Goal: Task Accomplishment & Management: Use online tool/utility

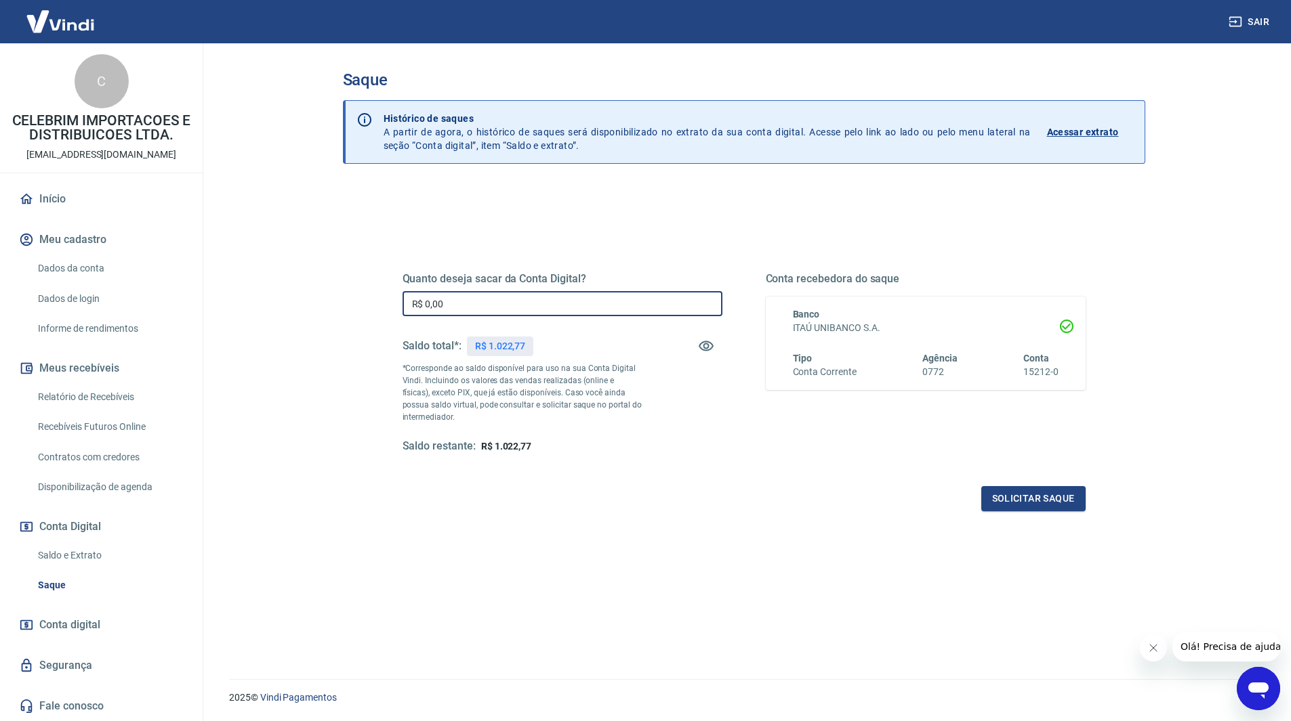
click at [561, 299] on input "R$ 0,00" at bounding box center [562, 303] width 320 height 25
type input "R$ 1.022,77"
click at [1015, 507] on button "Solicitar saque" at bounding box center [1033, 498] width 104 height 25
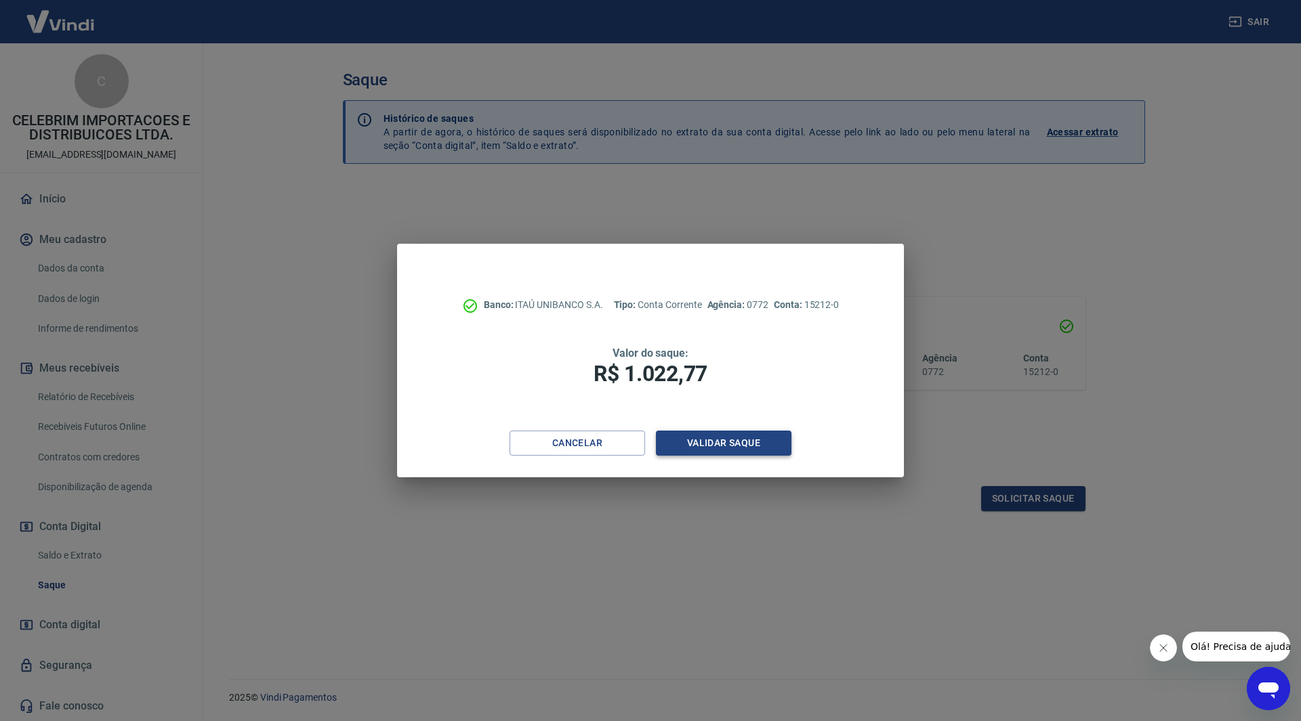
click at [779, 446] on button "Validar saque" at bounding box center [723, 443] width 135 height 25
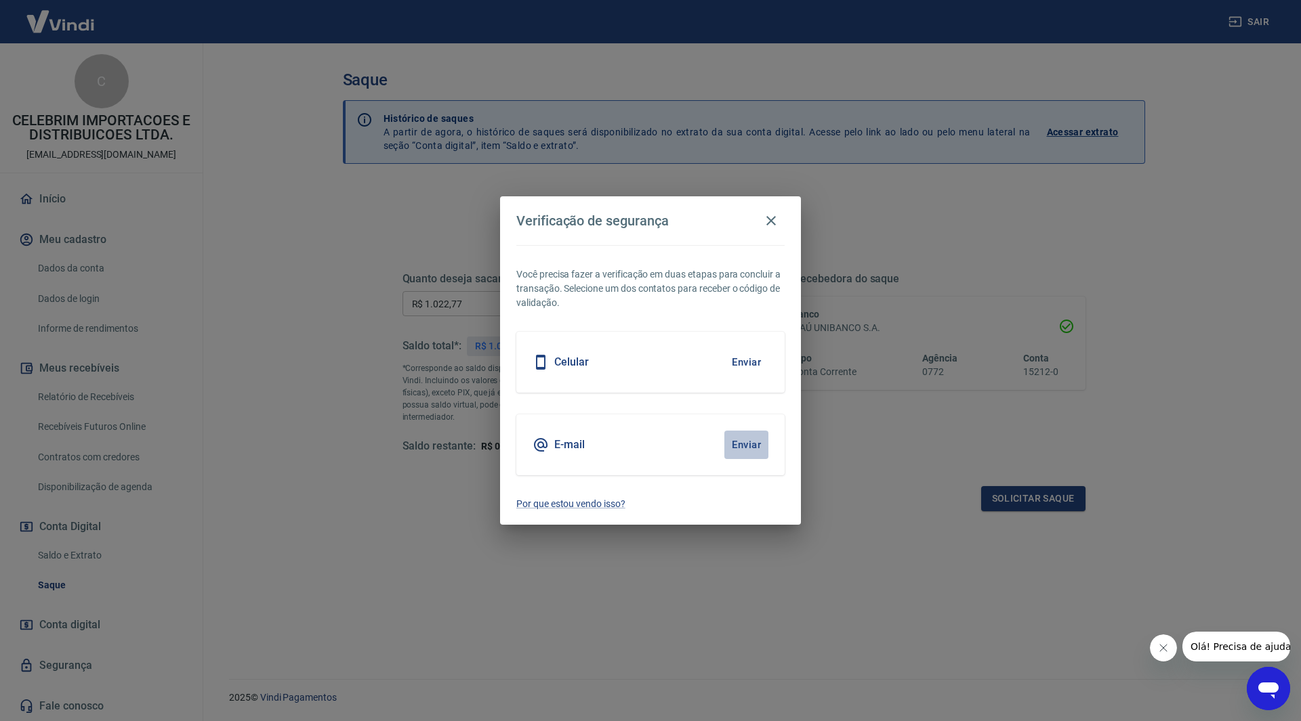
click at [757, 443] on button "Enviar" at bounding box center [746, 445] width 44 height 28
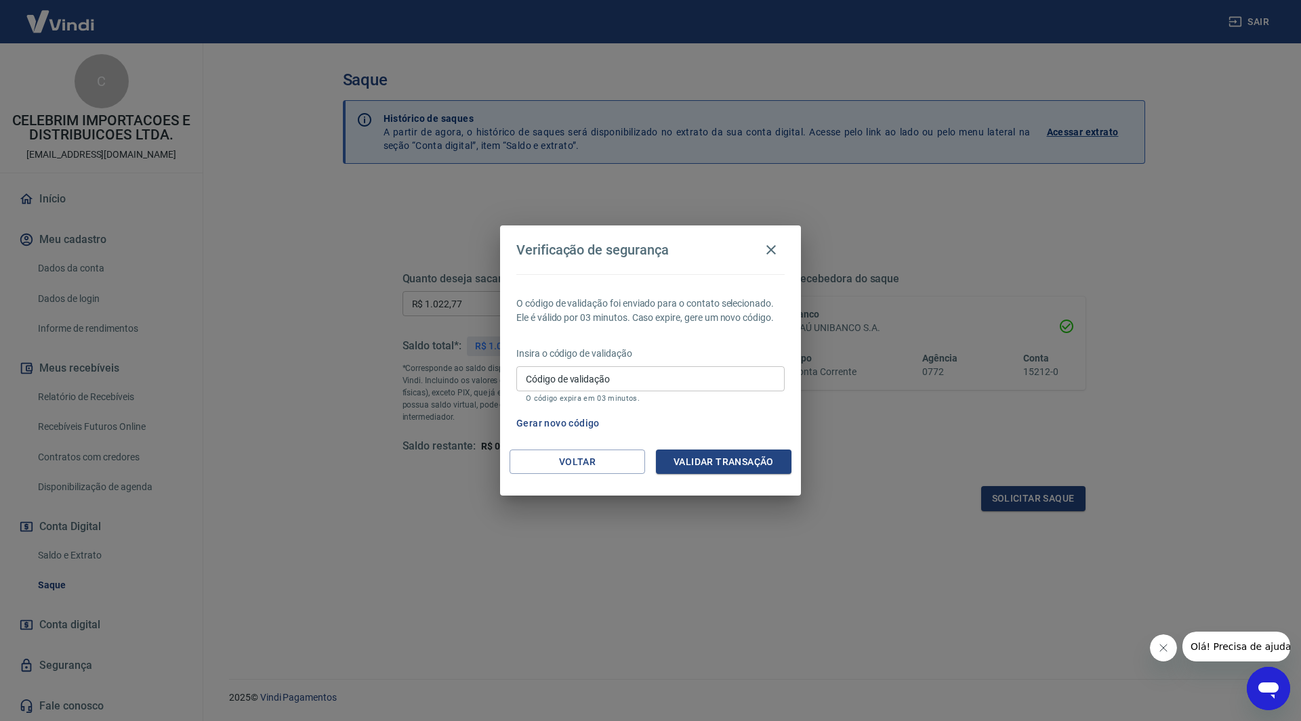
click at [1162, 653] on icon "Fechar mensagem da empresa" at bounding box center [1162, 648] width 11 height 11
click at [561, 383] on input "Código de validação" at bounding box center [650, 378] width 268 height 25
type input "370149"
click at [720, 455] on button "Validar transação" at bounding box center [723, 462] width 135 height 25
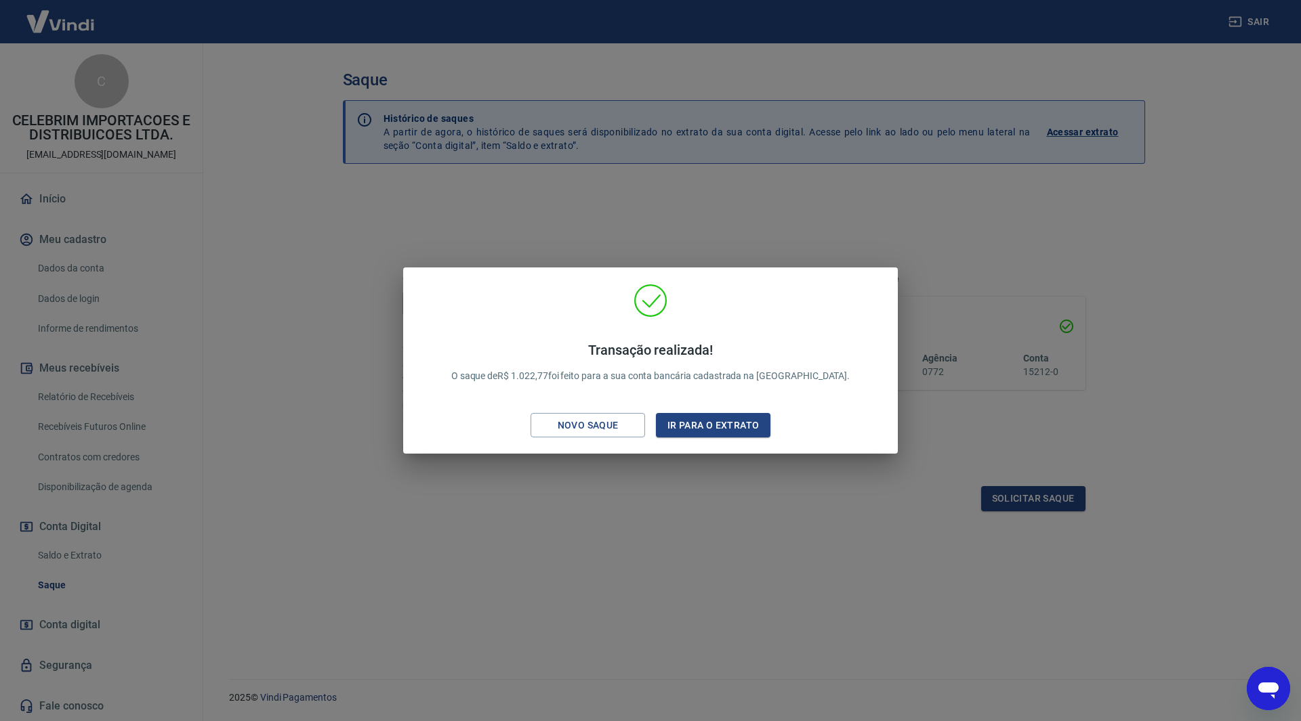
click at [665, 608] on div "Transação realizada! O saque de R$ 1.022,77 foi feito para a sua conta bancária…" at bounding box center [650, 360] width 1301 height 721
